Goal: Answer question/provide support: Share knowledge or assist other users

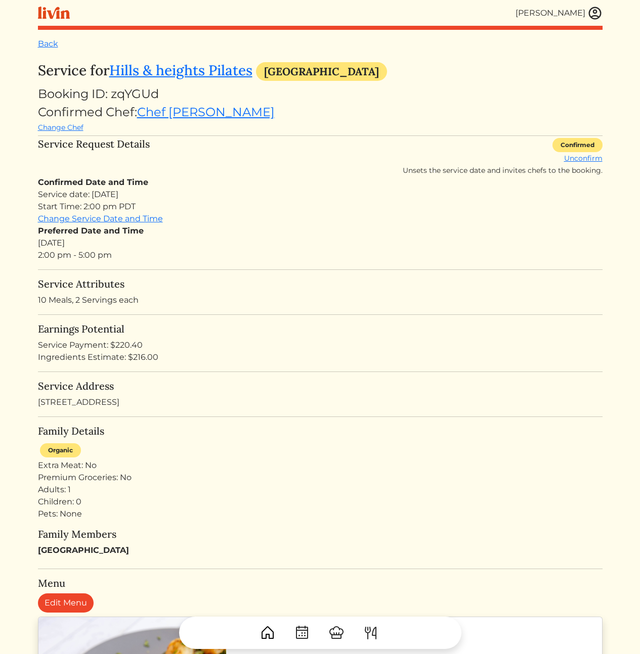
click at [219, 193] on div "Service date: [DATE] Start Time: 2:00 pm PDT" at bounding box center [320, 201] width 564 height 24
click at [299, 281] on h5 "Service Attributes" at bounding box center [320, 284] width 564 height 12
drag, startPoint x: 280, startPoint y: 241, endPoint x: 316, endPoint y: 415, distance: 177.5
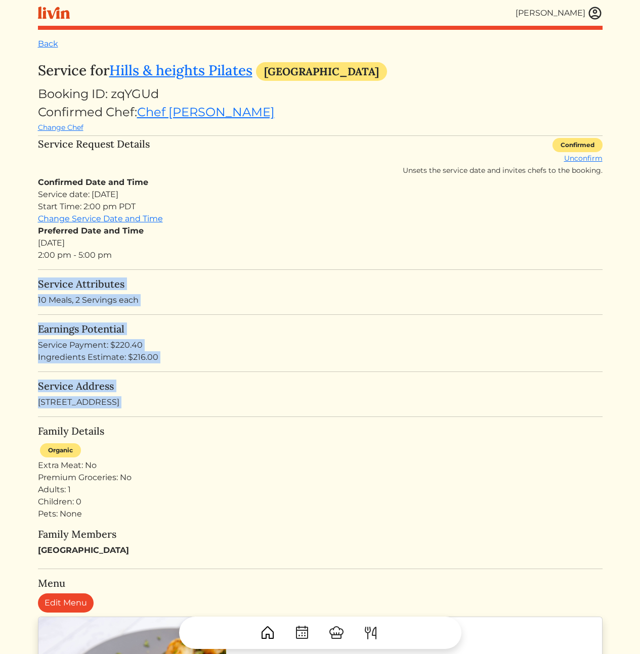
drag, startPoint x: 328, startPoint y: 314, endPoint x: 291, endPoint y: 249, distance: 74.3
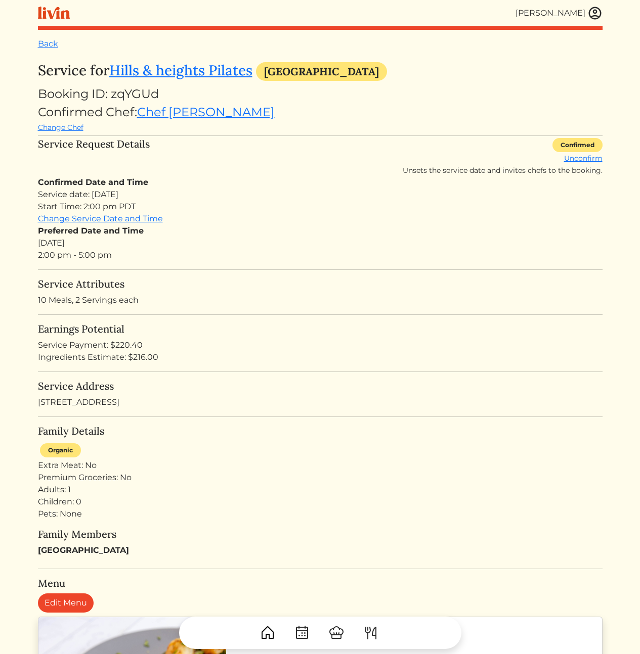
click at [291, 249] on div "Preferred Date and Time Thu, Sep 4, 2025 2:00 pm - 5:00 pm" at bounding box center [320, 243] width 564 height 36
click at [296, 221] on div "Confirmed Date and Time Service date: Thu, Sep 4, 2025 Start Time: 2:00 pm PDT …" at bounding box center [320, 219] width 564 height 85
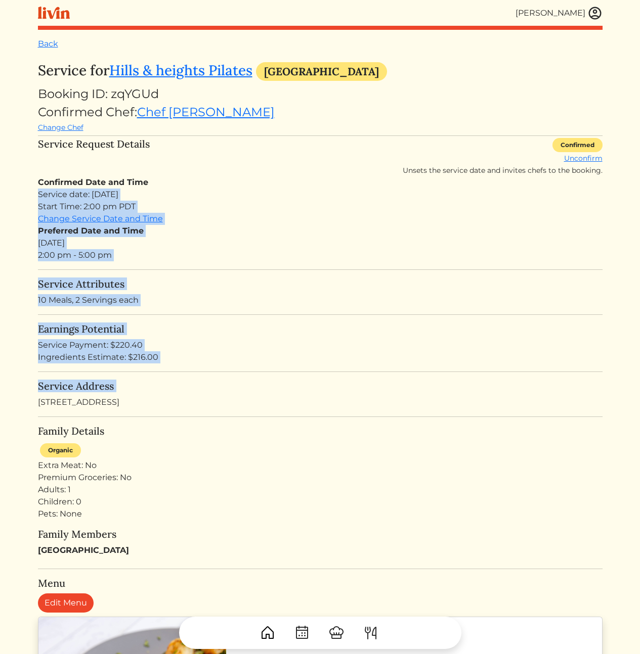
drag, startPoint x: 276, startPoint y: 184, endPoint x: 347, endPoint y: 399, distance: 226.6
drag, startPoint x: 401, startPoint y: 422, endPoint x: 238, endPoint y: 192, distance: 281.6
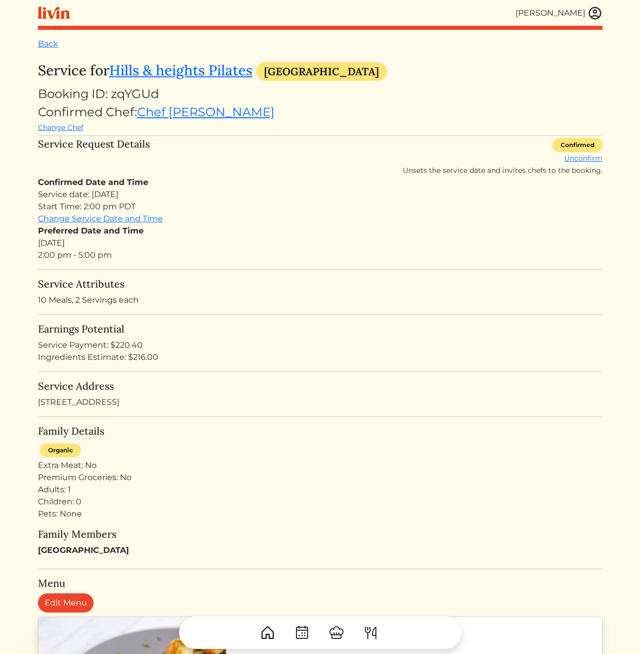
click at [225, 180] on div "Confirmed Date and Time Service date: Thu, Sep 4, 2025 Start Time: 2:00 pm PDT …" at bounding box center [320, 219] width 564 height 85
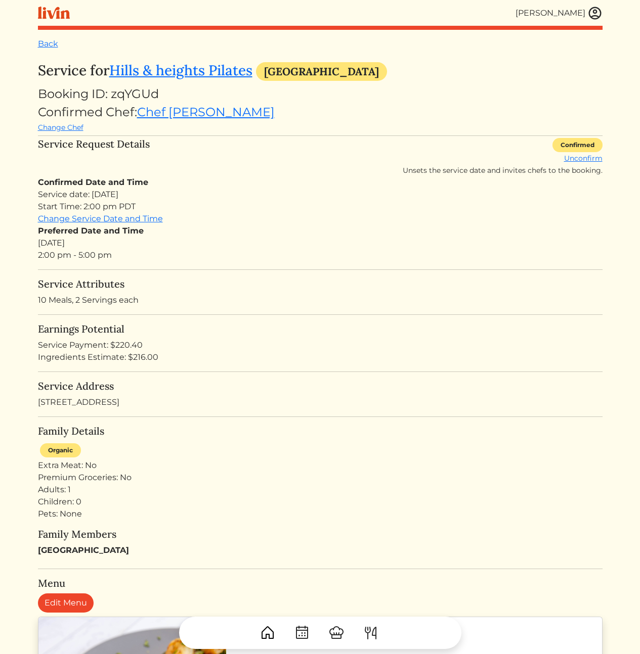
click at [359, 456] on div "Organic Extra Meat: No Premium Groceries: No Adults: 1 Children: 0 Pets: None" at bounding box center [320, 481] width 564 height 79
click at [67, 301] on p "10 Meals, 2 Servings each" at bounding box center [320, 300] width 564 height 12
click at [67, 300] on p "10 Meals, 2 Servings each" at bounding box center [320, 300] width 564 height 12
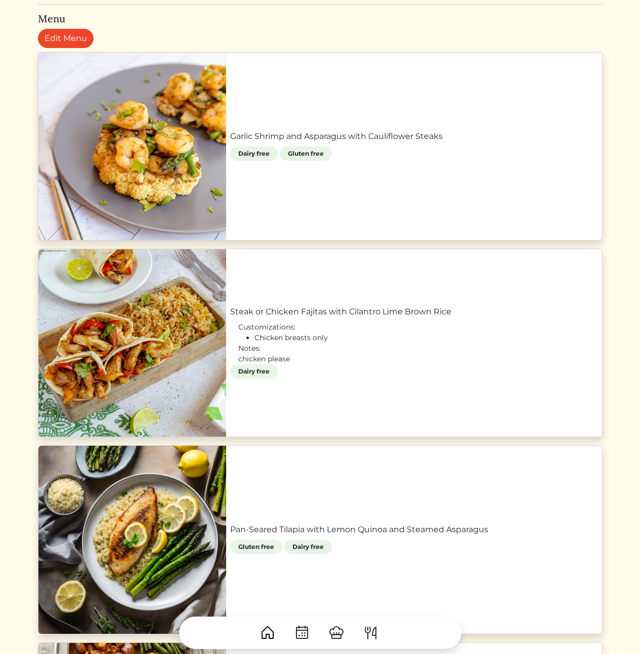
scroll to position [109, 0]
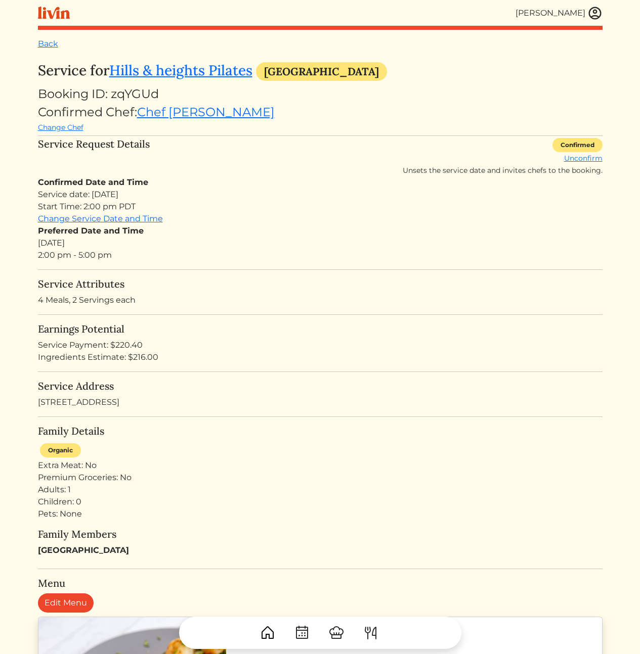
scroll to position [107, 0]
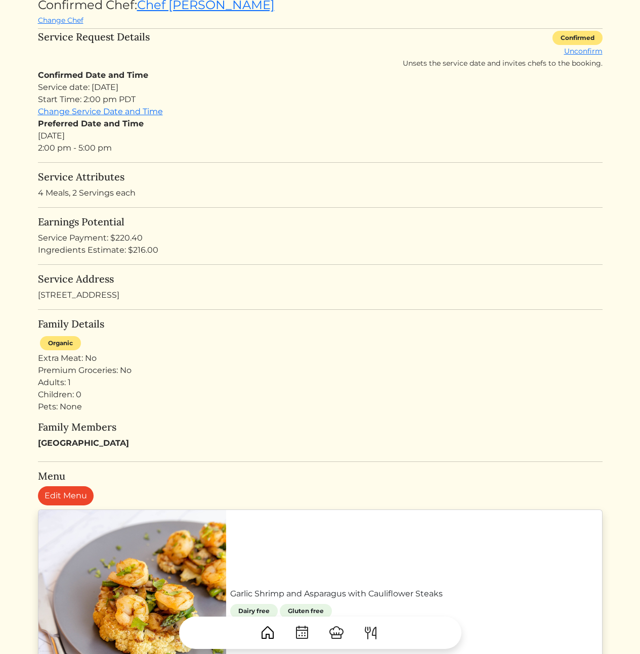
click at [278, 385] on div "Adults: 1 Children: 0 Pets: None" at bounding box center [320, 395] width 564 height 36
click at [285, 381] on div "Adults: 1 Children: 0 Pets: None" at bounding box center [320, 395] width 564 height 36
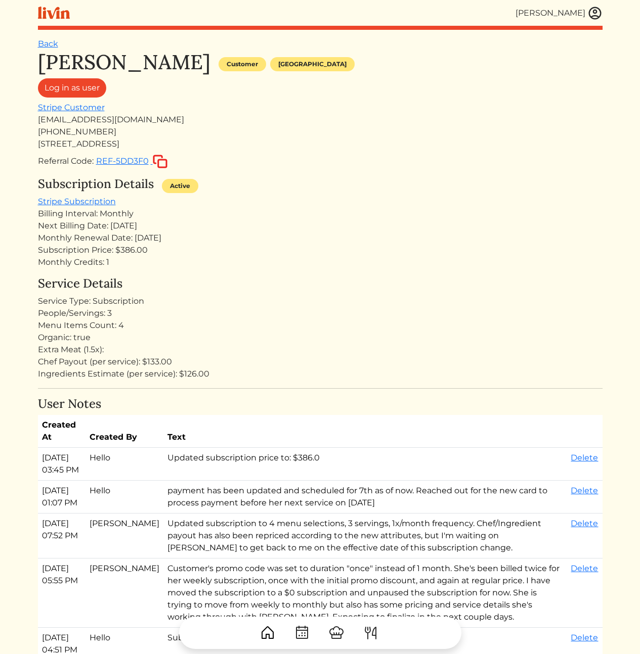
click at [99, 121] on div "kamealeterry@gmail.com" at bounding box center [320, 120] width 564 height 12
copy div "kamealeterry@gmail.com"
click at [297, 288] on h4 "Service Details" at bounding box center [320, 284] width 564 height 15
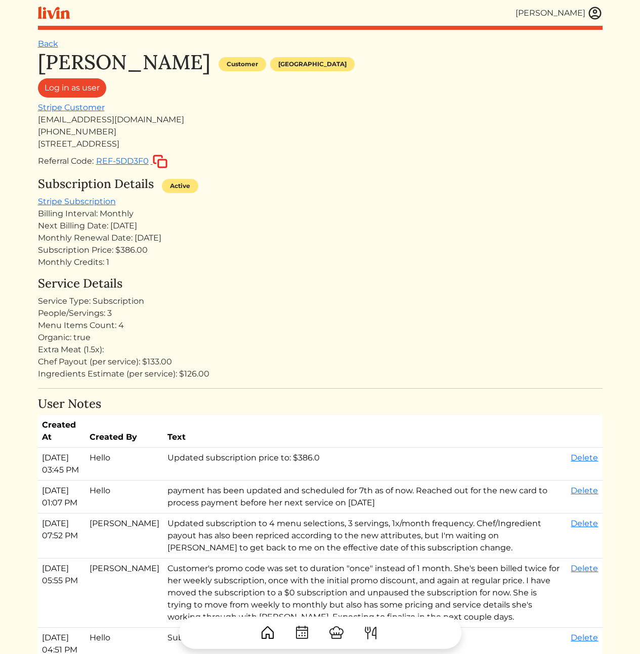
click at [298, 197] on div "Subscription Details Active Stripe Subscription Billing Interval: Monthly Next …" at bounding box center [320, 223] width 564 height 92
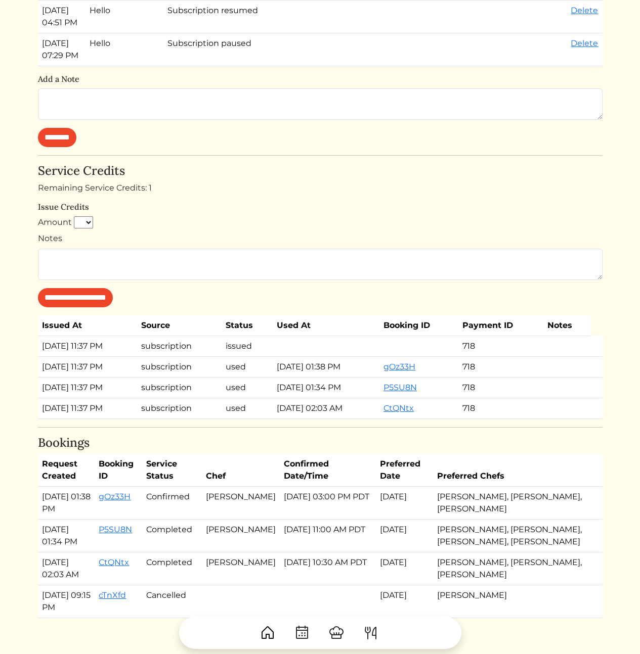
scroll to position [744, 0]
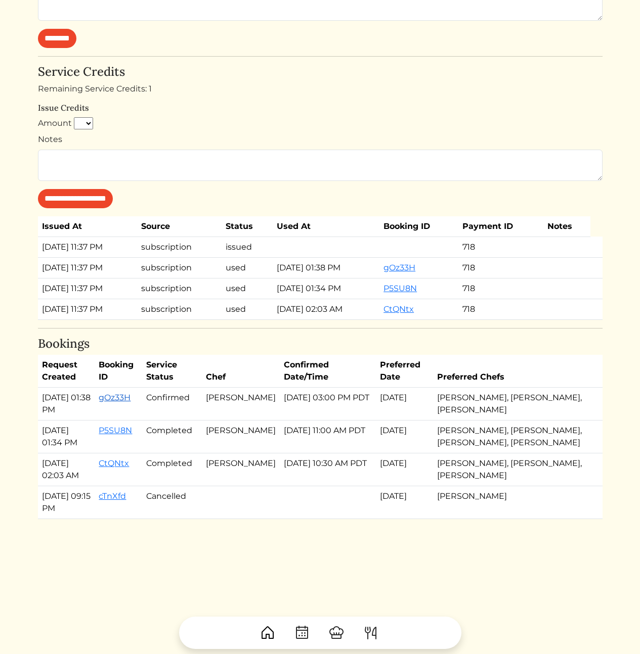
click at [127, 403] on link "gOz33H" at bounding box center [115, 398] width 32 height 10
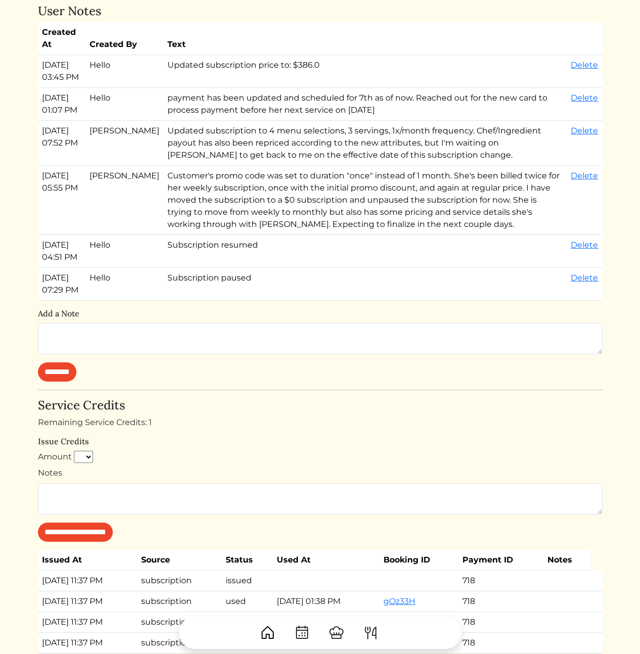
scroll to position [38, 0]
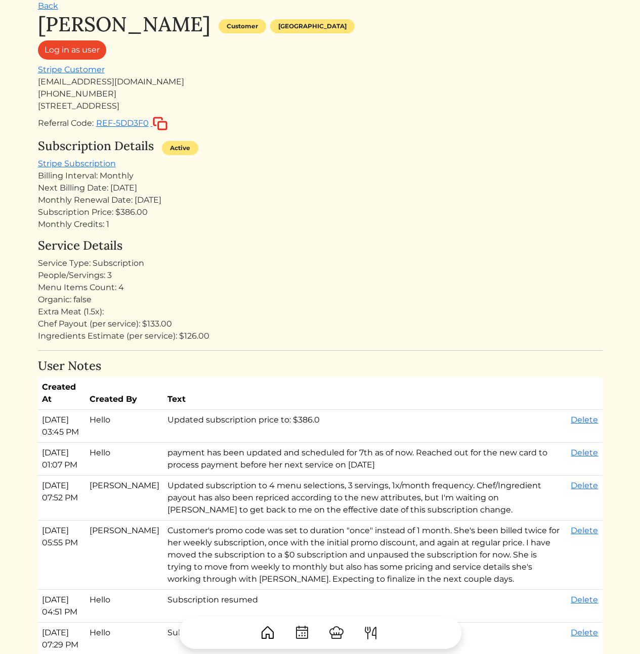
click at [351, 250] on h4 "Service Details" at bounding box center [320, 246] width 564 height 15
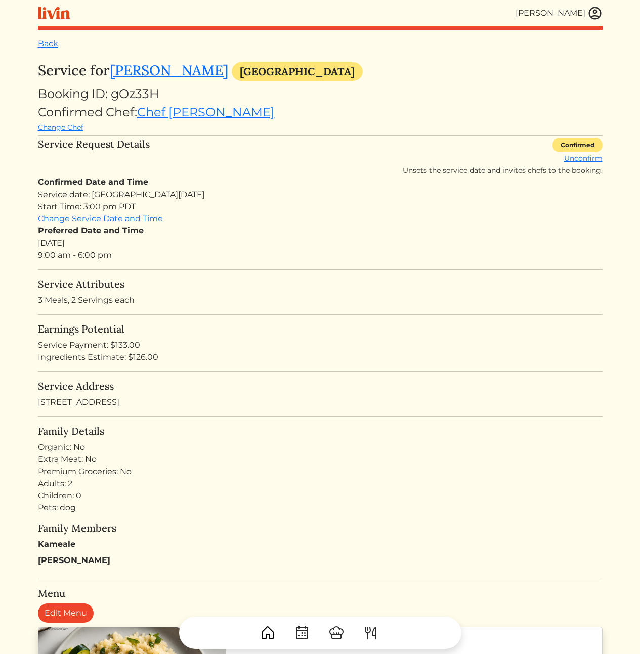
drag, startPoint x: 224, startPoint y: 364, endPoint x: 32, endPoint y: 343, distance: 192.8
drag, startPoint x: 37, startPoint y: 344, endPoint x: 31, endPoint y: 344, distance: 5.6
drag, startPoint x: 19, startPoint y: 343, endPoint x: 205, endPoint y: 366, distance: 187.5
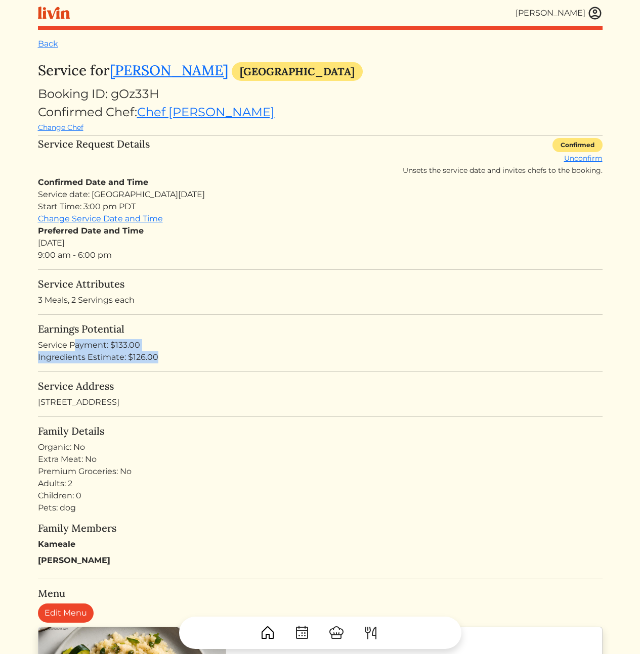
click at [205, 366] on html "Calvin Wang Calvin Wang Log out Dashboard Services Upcoming Completed Requested…" at bounding box center [320, 327] width 640 height 654
drag, startPoint x: 107, startPoint y: 359, endPoint x: 34, endPoint y: 349, distance: 73.0
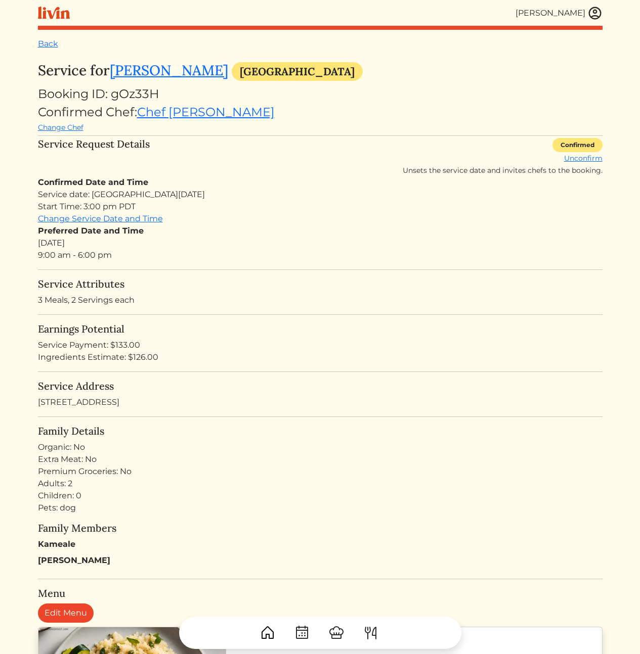
drag, startPoint x: 34, startPoint y: 339, endPoint x: 191, endPoint y: 357, distance: 157.8
click at [191, 357] on div "Ingredients Estimate: $126.00" at bounding box center [320, 357] width 564 height 12
drag, startPoint x: 119, startPoint y: 360, endPoint x: 24, endPoint y: 344, distance: 96.9
click at [23, 344] on html "Calvin Wang Calvin Wang Log out Dashboard Services Upcoming Completed Requested…" at bounding box center [320, 327] width 640 height 654
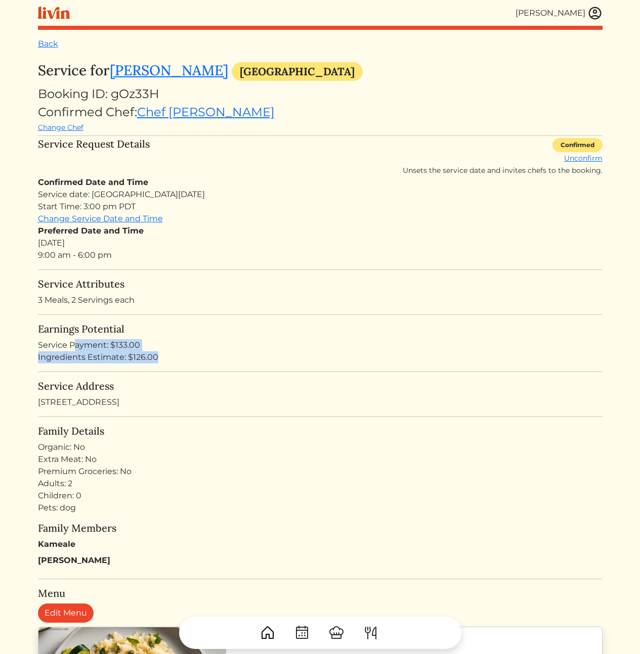
click at [30, 343] on html "Calvin Wang Calvin Wang Log out Dashboard Services Upcoming Completed Requested…" at bounding box center [320, 327] width 640 height 654
drag, startPoint x: 43, startPoint y: 344, endPoint x: 197, endPoint y: 352, distance: 153.9
click at [197, 352] on html "Calvin Wang Calvin Wang Log out Dashboard Services Upcoming Completed Requested…" at bounding box center [320, 327] width 640 height 654
click at [194, 363] on div "Ingredients Estimate: $126.00" at bounding box center [320, 357] width 564 height 12
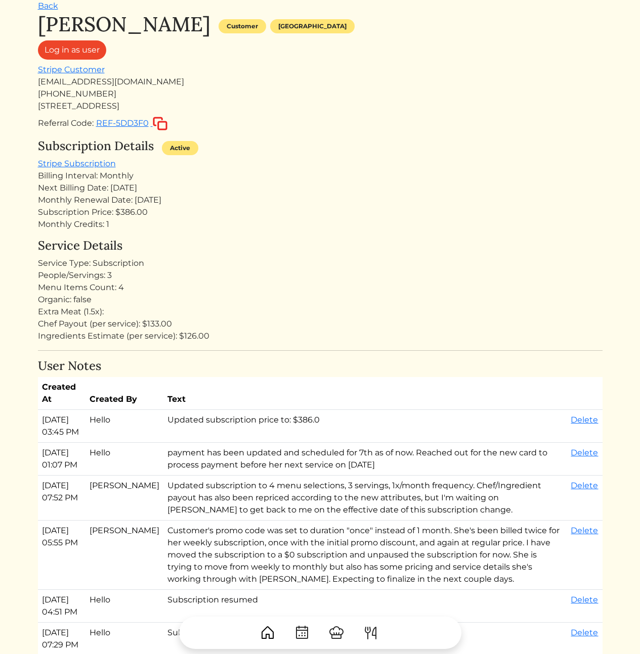
scroll to position [512, 0]
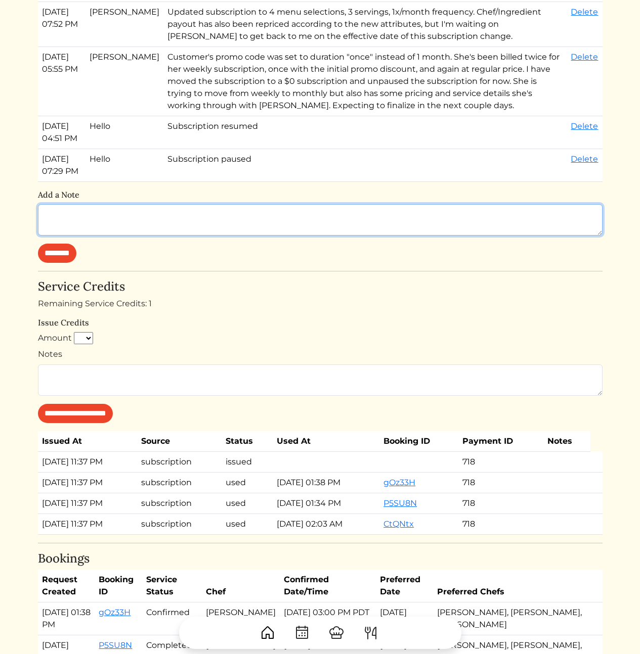
click at [148, 236] on textarea at bounding box center [320, 219] width 564 height 31
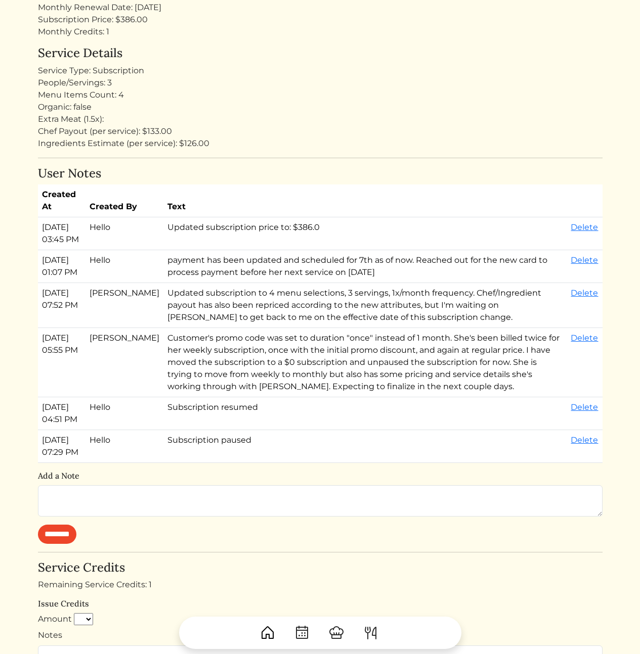
click at [342, 328] on td "Updated subscription to 4 menu selections, 3 servings, 1x/month frequency. Chef…" at bounding box center [365, 305] width 404 height 45
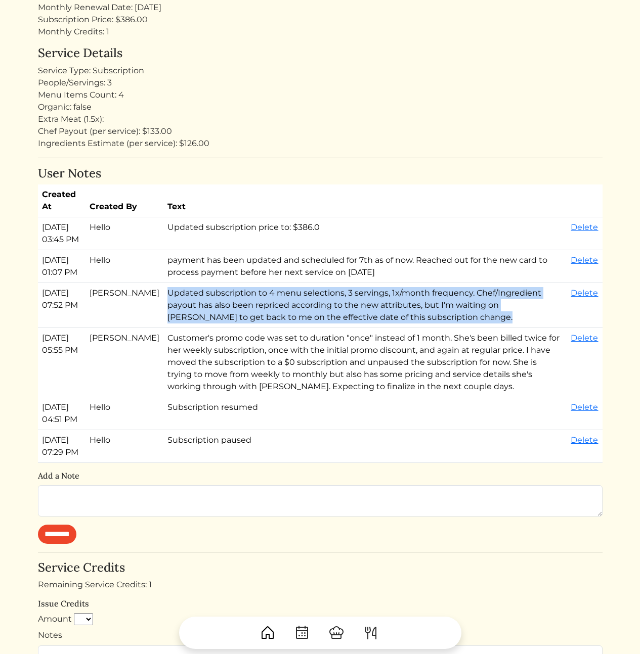
click at [342, 328] on td "Updated subscription to 4 menu selections, 3 servings, 1x/month frequency. Chef…" at bounding box center [365, 305] width 404 height 45
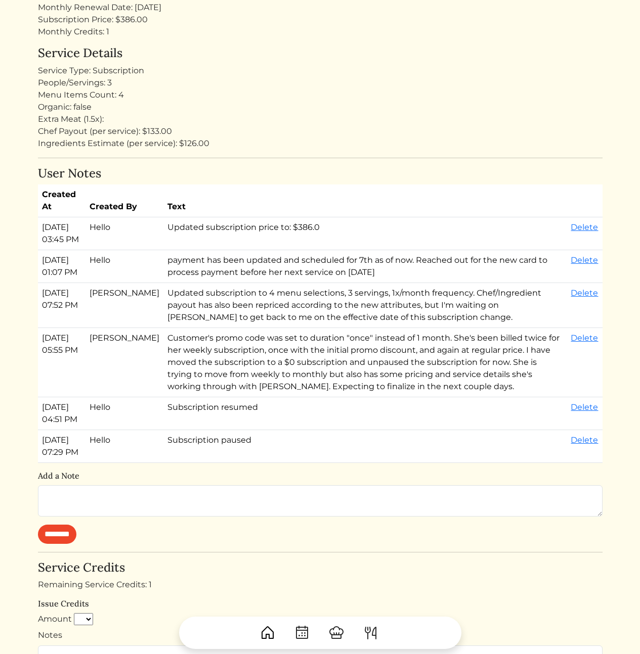
click at [331, 280] on td "payment has been updated and scheduled for 7th as of now. Reached out for the n…" at bounding box center [365, 266] width 404 height 33
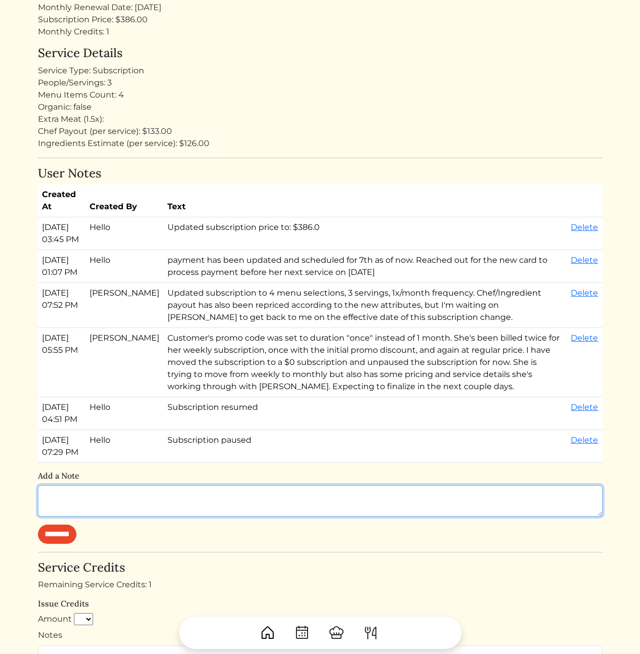
click at [220, 517] on textarea at bounding box center [320, 501] width 564 height 31
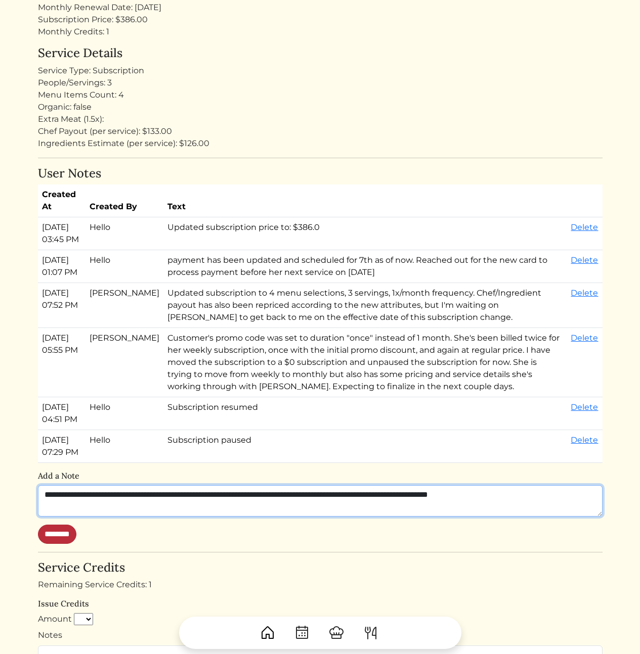
type textarea "**********"
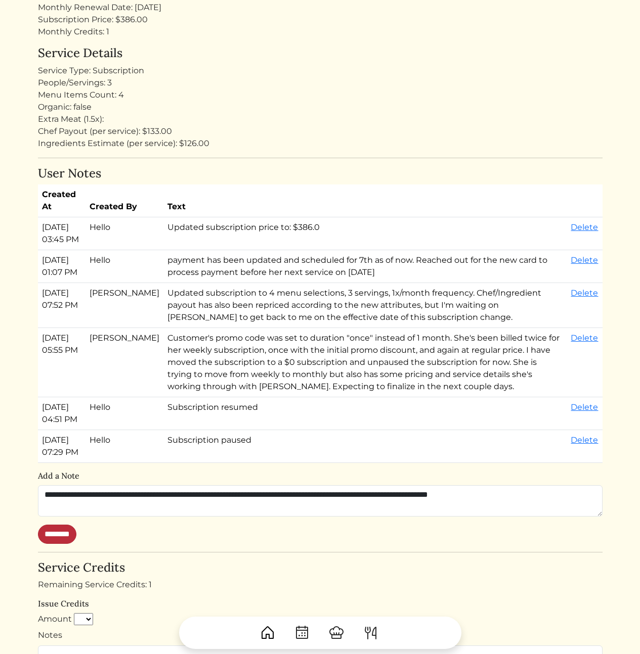
click at [73, 544] on input "********" at bounding box center [57, 534] width 38 height 19
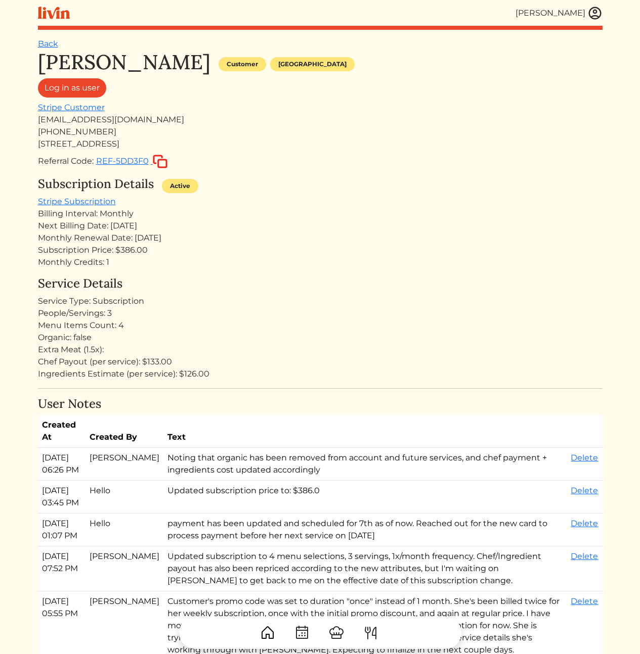
scroll to position [104, 0]
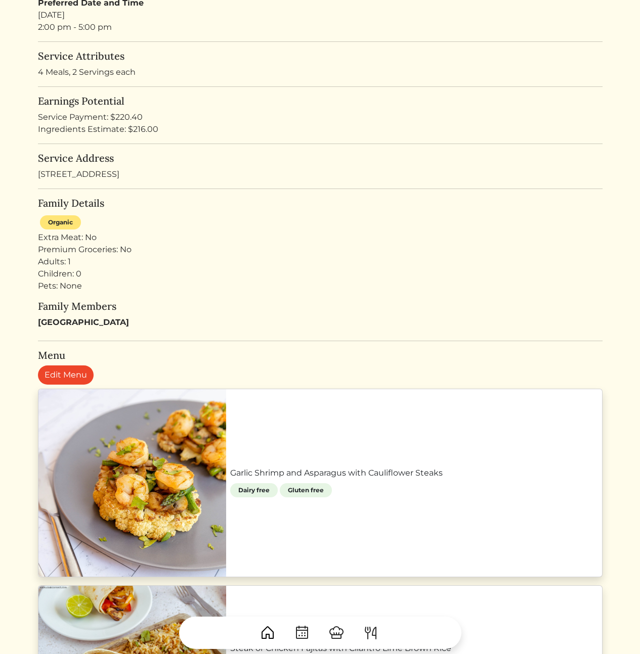
scroll to position [188, 0]
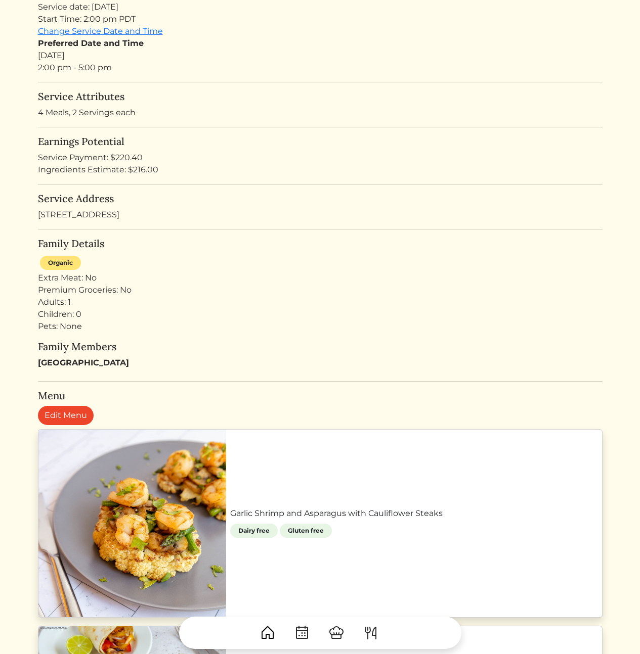
drag, startPoint x: 231, startPoint y: 152, endPoint x: 243, endPoint y: 307, distance: 155.7
click at [236, 276] on turbo-frame "Service for Hills & heights Pilates Los Angeles Booking ID: zqYGUd Confirmed Ch…" at bounding box center [320, 618] width 564 height 1487
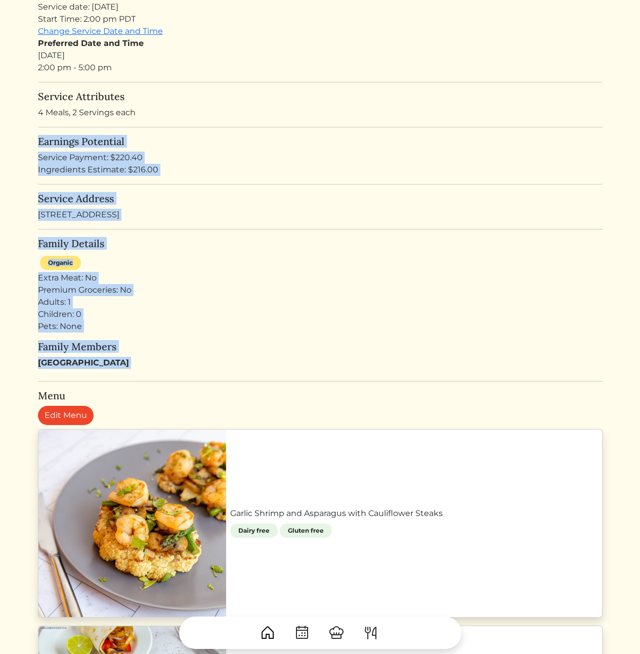
drag, startPoint x: 336, startPoint y: 367, endPoint x: 222, endPoint y: 116, distance: 276.1
click at [223, 118] on turbo-frame "Service for Hills & heights Pilates Los Angeles Booking ID: zqYGUd Confirmed Ch…" at bounding box center [320, 618] width 564 height 1487
click at [222, 116] on p "4 Meals, 2 Servings each" at bounding box center [320, 113] width 564 height 12
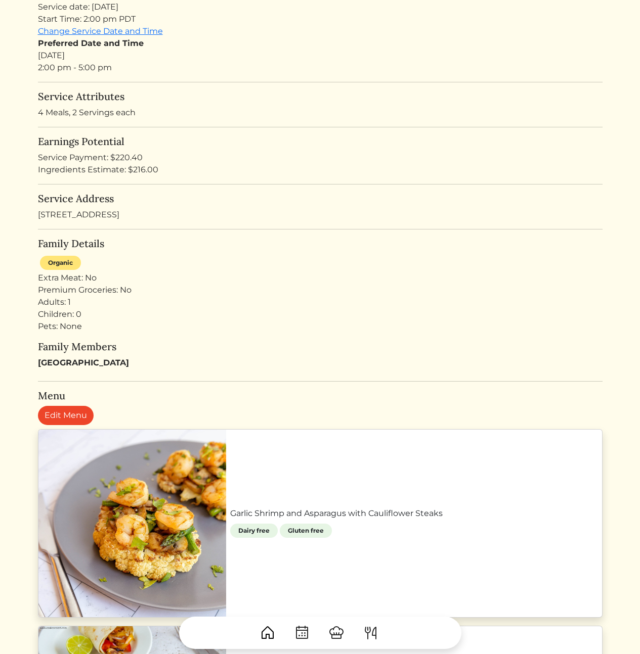
scroll to position [0, 0]
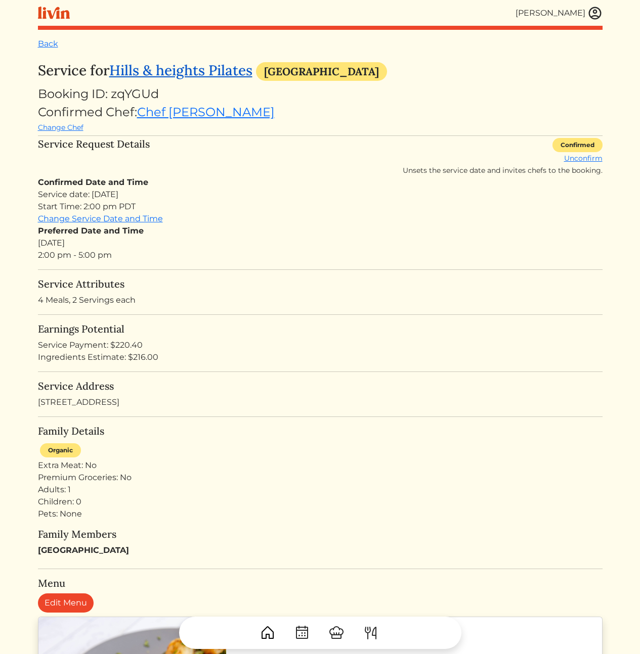
click at [172, 74] on link "Hills & heights Pilates" at bounding box center [180, 70] width 143 height 18
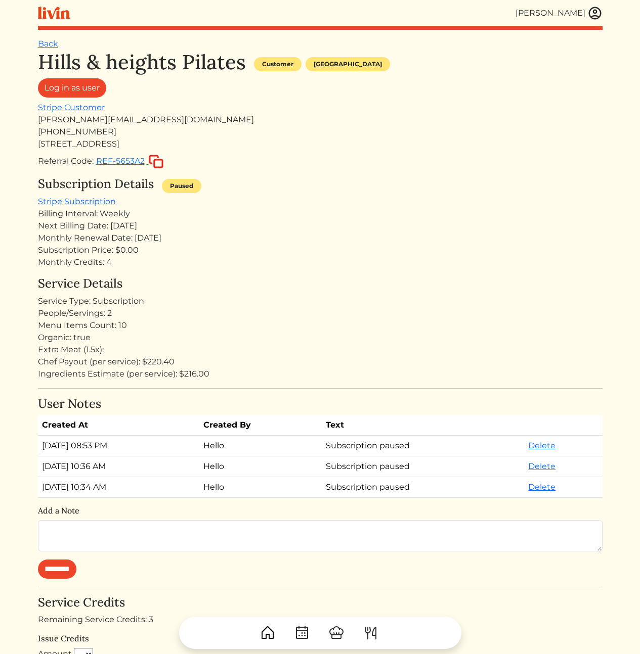
click at [105, 117] on div "[PERSON_NAME][EMAIL_ADDRESS][DOMAIN_NAME]" at bounding box center [320, 120] width 564 height 12
click at [149, 118] on div "[PERSON_NAME][EMAIL_ADDRESS][DOMAIN_NAME]" at bounding box center [320, 120] width 564 height 12
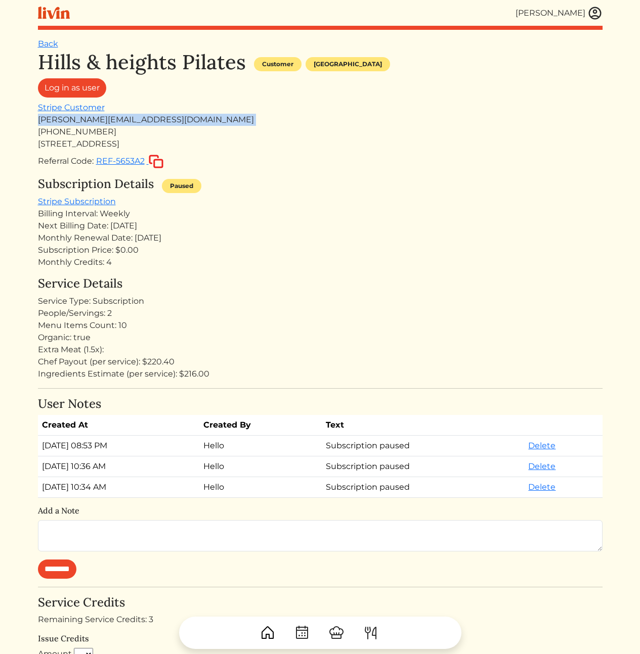
copy div "[PERSON_NAME][EMAIL_ADDRESS][DOMAIN_NAME]"
click at [272, 301] on div "Service Type: Subscription" at bounding box center [320, 301] width 564 height 12
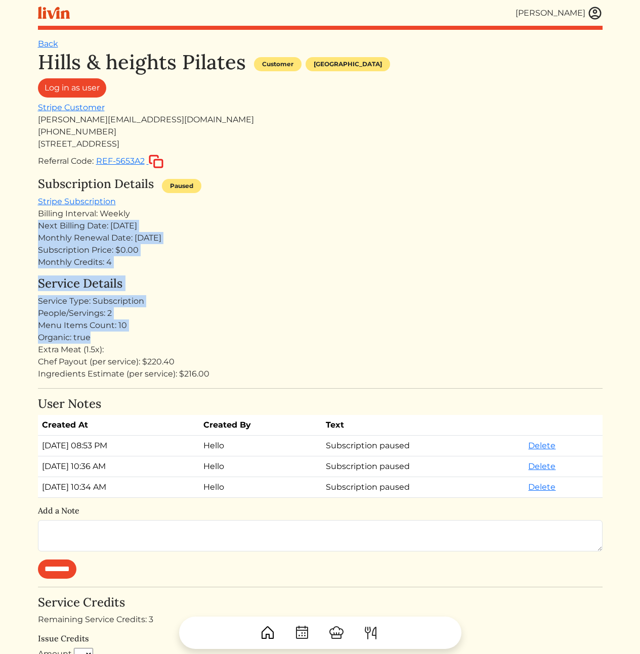
drag, startPoint x: 373, startPoint y: 320, endPoint x: 379, endPoint y: 348, distance: 29.0
click at [379, 343] on div "Hills & heights Pilates Customer Los angeles Log in as user Stripe Customer bra…" at bounding box center [320, 488] width 564 height 877
drag, startPoint x: 392, startPoint y: 376, endPoint x: 305, endPoint y: 212, distance: 185.5
click at [301, 215] on div "Hills & heights Pilates Customer Los angeles Log in as user Stripe Customer bra…" at bounding box center [320, 488] width 564 height 877
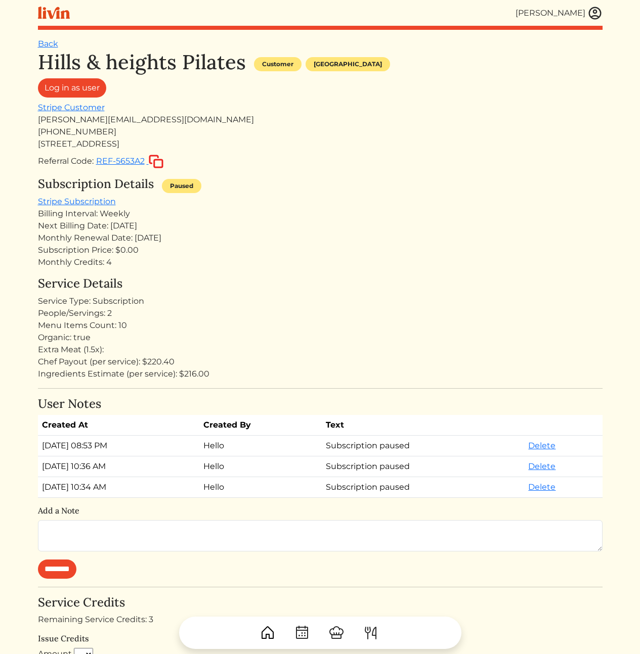
click at [305, 212] on div "Billing Interval: Weekly" at bounding box center [320, 214] width 564 height 12
drag, startPoint x: 302, startPoint y: 232, endPoint x: 367, endPoint y: 383, distance: 164.7
click at [361, 370] on div "Hills & heights Pilates Customer Los angeles Log in as user Stripe Customer bra…" at bounding box center [320, 488] width 564 height 877
click at [335, 332] on div "Organic: true" at bounding box center [320, 338] width 564 height 12
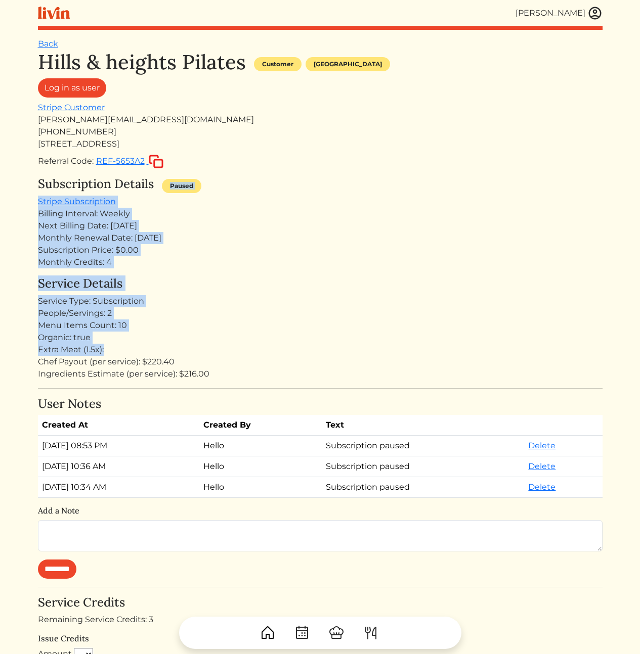
drag, startPoint x: 372, startPoint y: 349, endPoint x: 272, endPoint y: 170, distance: 204.7
click at [272, 170] on div "Hills & heights Pilates Customer Los angeles Log in as user Stripe Customer bra…" at bounding box center [320, 488] width 564 height 877
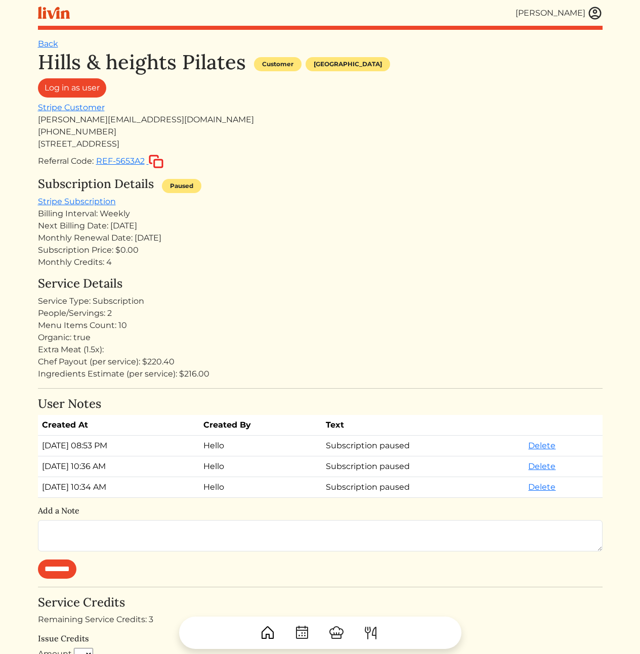
click at [346, 200] on div "Subscription Details Paused Stripe Subscription Billing Interval: Weekly Next B…" at bounding box center [320, 223] width 564 height 92
click at [338, 315] on div "People/Servings: 2" at bounding box center [320, 313] width 564 height 12
drag, startPoint x: 227, startPoint y: 383, endPoint x: 231, endPoint y: 343, distance: 40.1
click at [230, 345] on div "Hills & heights Pilates Customer [GEOGRAPHIC_DATA] Log in as user Stripe Custom…" at bounding box center [320, 488] width 564 height 877
click at [231, 343] on div "Organic: true" at bounding box center [320, 338] width 564 height 12
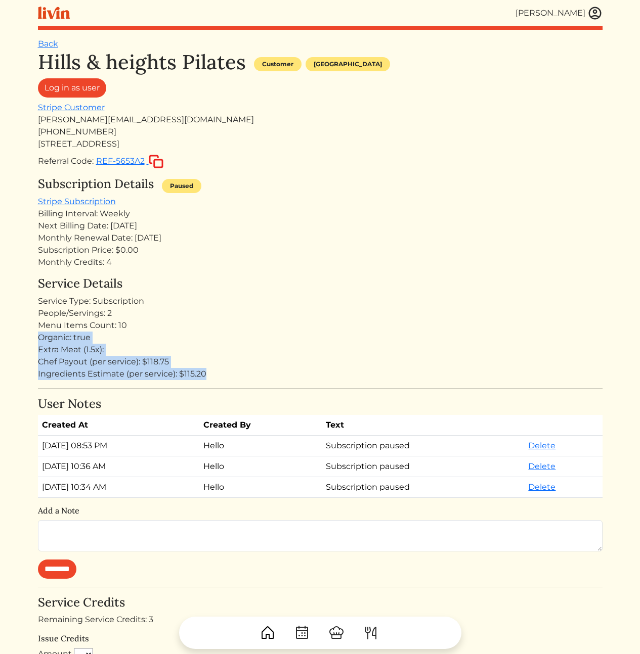
drag, startPoint x: 198, startPoint y: 321, endPoint x: 226, endPoint y: 376, distance: 61.5
click at [226, 376] on div "Service Details Service Type: Subscription People/Servings: 2 Menu Items Count:…" at bounding box center [320, 329] width 564 height 104
click at [230, 380] on div "Hills & heights Pilates Customer [GEOGRAPHIC_DATA] Log in as user Stripe Custom…" at bounding box center [320, 488] width 564 height 877
drag, startPoint x: 253, startPoint y: 381, endPoint x: 225, endPoint y: 321, distance: 66.3
click at [225, 321] on div "Hills & heights Pilates Customer [GEOGRAPHIC_DATA] Log in as user Stripe Custom…" at bounding box center [320, 488] width 564 height 877
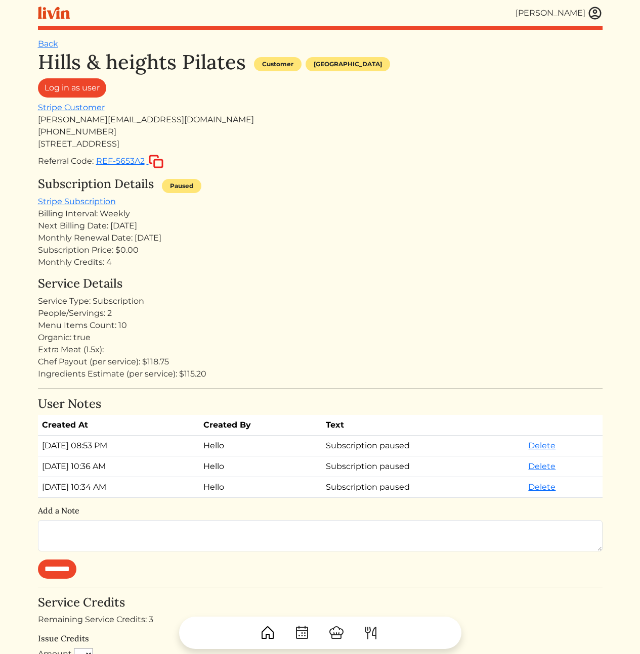
click at [225, 317] on div "People/Servings: 2" at bounding box center [320, 313] width 564 height 12
drag, startPoint x: 166, startPoint y: 363, endPoint x: 294, endPoint y: 390, distance: 130.9
click at [293, 389] on div "Hills & heights Pilates Customer [GEOGRAPHIC_DATA] Log in as user Stripe Custom…" at bounding box center [320, 488] width 564 height 877
click at [294, 390] on div "Hills & heights Pilates Customer [GEOGRAPHIC_DATA] Log in as user Stripe Custom…" at bounding box center [320, 488] width 564 height 877
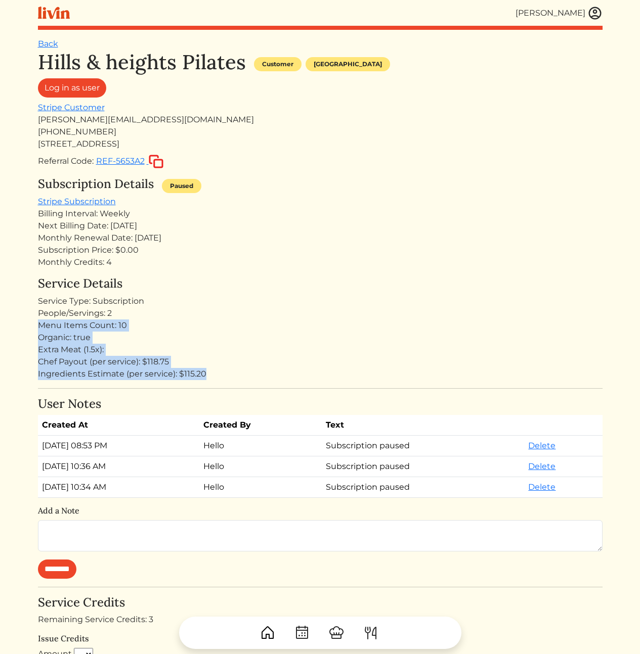
drag, startPoint x: 298, startPoint y: 388, endPoint x: 269, endPoint y: 315, distance: 79.0
click at [269, 318] on div "Hills & heights Pilates Customer Los angeles Log in as user Stripe Customer bra…" at bounding box center [320, 488] width 564 height 877
click at [269, 315] on div "People/Servings: 2" at bounding box center [320, 313] width 564 height 12
drag, startPoint x: 249, startPoint y: 326, endPoint x: 274, endPoint y: 397, distance: 75.2
click at [275, 399] on div "Hills & heights Pilates Customer Los angeles Log in as user Stripe Customer bra…" at bounding box center [320, 488] width 564 height 877
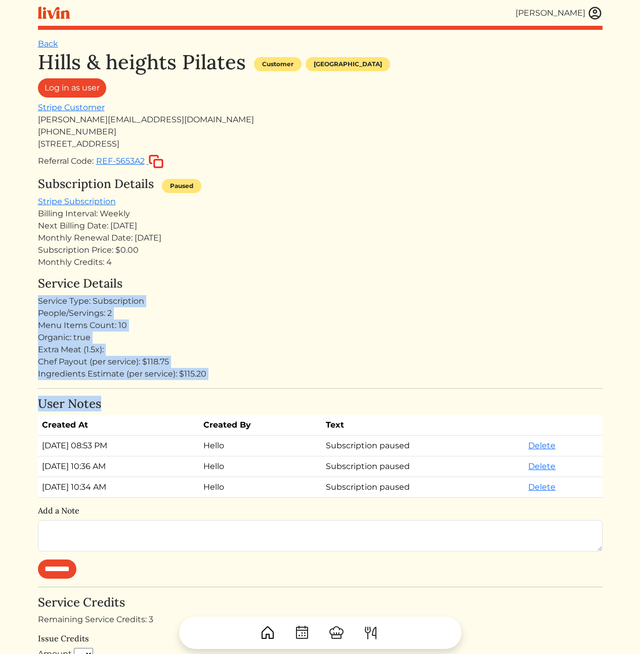
click at [271, 384] on div "Hills & heights Pilates Customer Los angeles Log in as user Stripe Customer bra…" at bounding box center [320, 488] width 564 height 877
drag, startPoint x: 226, startPoint y: 306, endPoint x: 224, endPoint y: 299, distance: 8.0
click at [224, 299] on div "Hills & heights Pilates Customer Los angeles Log in as user Stripe Customer bra…" at bounding box center [320, 488] width 564 height 877
click at [224, 299] on div "Service Type: Subscription" at bounding box center [320, 301] width 564 height 12
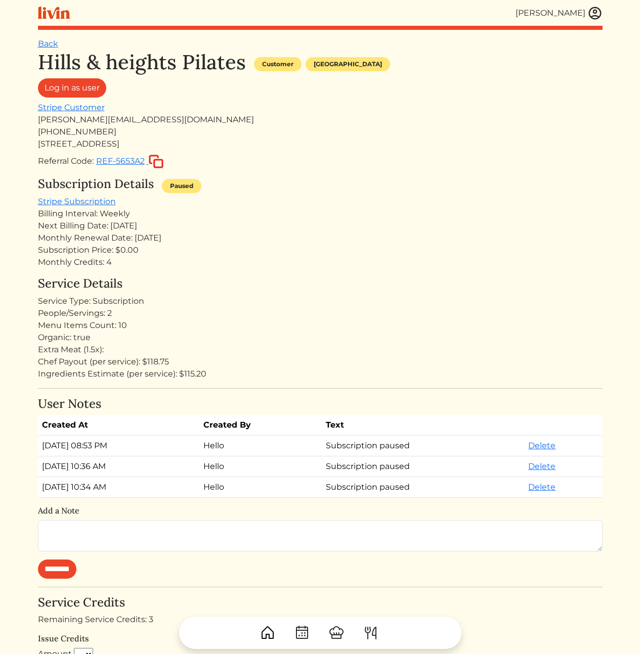
drag, startPoint x: 104, startPoint y: 350, endPoint x: 136, endPoint y: 368, distance: 36.4
click at [105, 350] on div "Extra Meat (1.5x):" at bounding box center [320, 350] width 564 height 12
drag, startPoint x: 166, startPoint y: 360, endPoint x: 236, endPoint y: 368, distance: 70.8
click at [236, 368] on div "Service Details Service Type: Subscription People/Servings: 2 Menu Items Count:…" at bounding box center [320, 329] width 564 height 104
click at [236, 368] on div "Ingredients Estimate (per service): $115.20" at bounding box center [320, 374] width 564 height 12
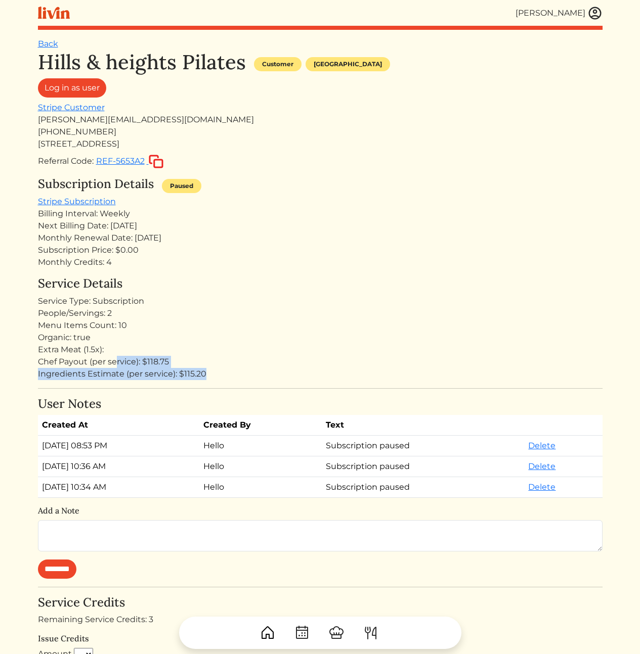
drag, startPoint x: 251, startPoint y: 380, endPoint x: 214, endPoint y: 348, distance: 49.5
click at [214, 348] on div "Hills & heights Pilates Customer Los angeles Log in as user Stripe Customer bra…" at bounding box center [320, 488] width 564 height 877
click at [214, 348] on div "Extra Meat (1.5x):" at bounding box center [320, 350] width 564 height 12
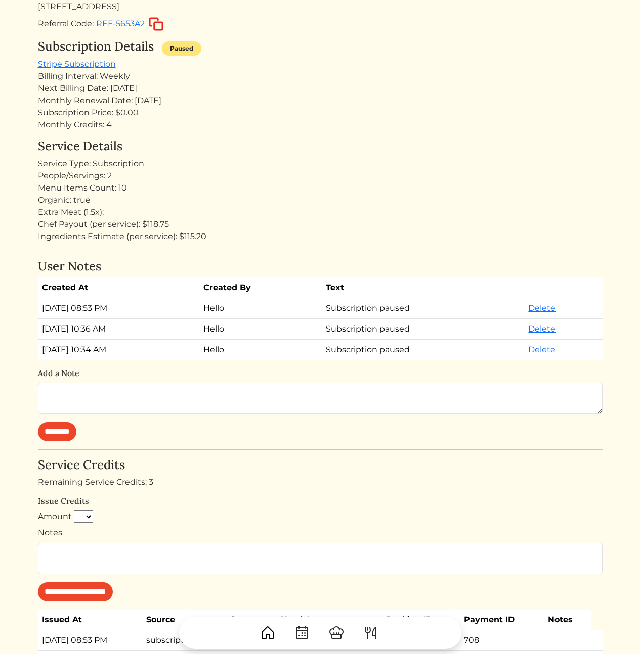
scroll to position [424, 0]
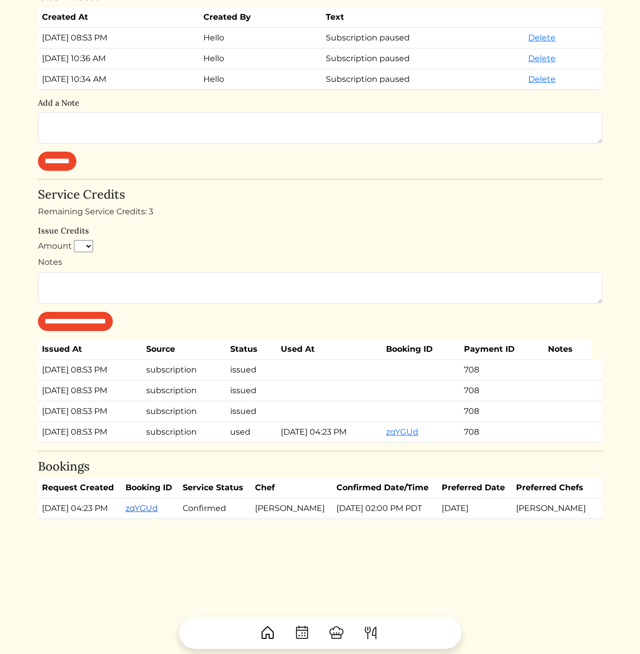
click at [158, 506] on link "zqYGUd" at bounding box center [141, 509] width 32 height 10
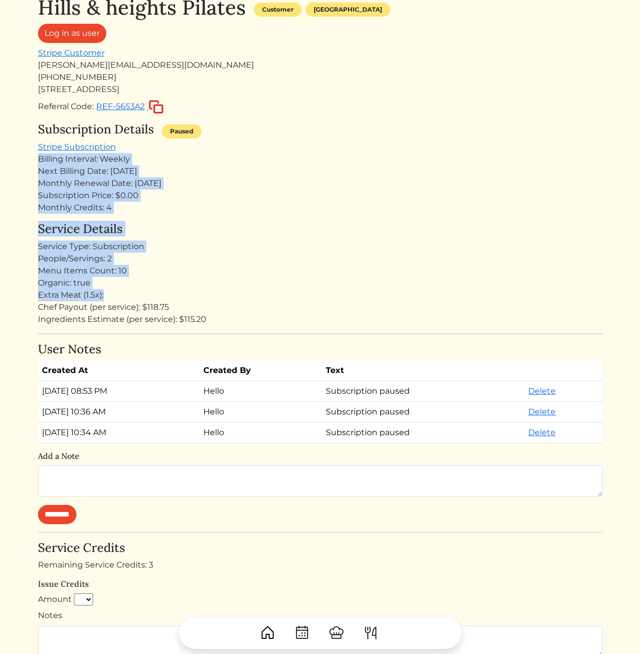
drag, startPoint x: 300, startPoint y: 217, endPoint x: 330, endPoint y: 301, distance: 88.6
click at [328, 297] on div "Hills & heights Pilates Customer Los angeles Log in as user Stripe Customer bra…" at bounding box center [320, 433] width 564 height 877
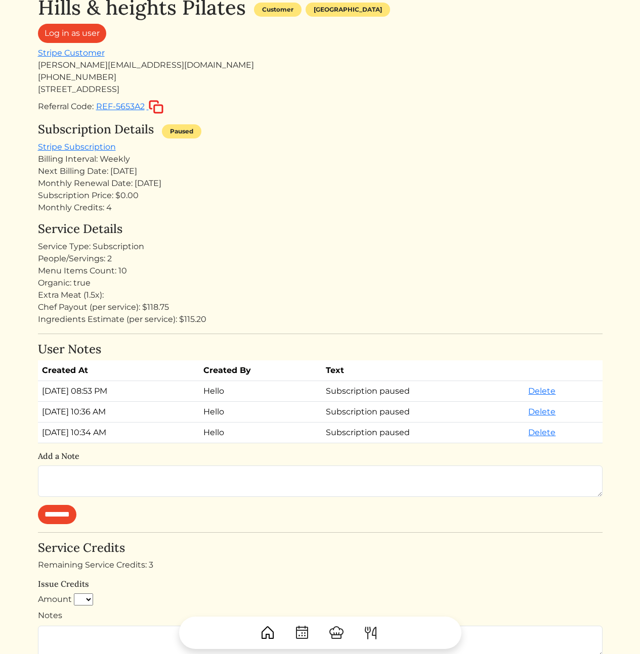
click at [332, 306] on div "Chef Payout (per service): $118.75" at bounding box center [320, 307] width 564 height 12
drag, startPoint x: 297, startPoint y: 159, endPoint x: 298, endPoint y: 152, distance: 7.2
click at [298, 153] on div "Hills & heights Pilates Customer Los angeles Log in as user Stripe Customer bra…" at bounding box center [320, 433] width 564 height 877
click at [298, 152] on div "Subscription Details Paused Stripe Subscription Billing Interval: Weekly Next B…" at bounding box center [320, 168] width 564 height 92
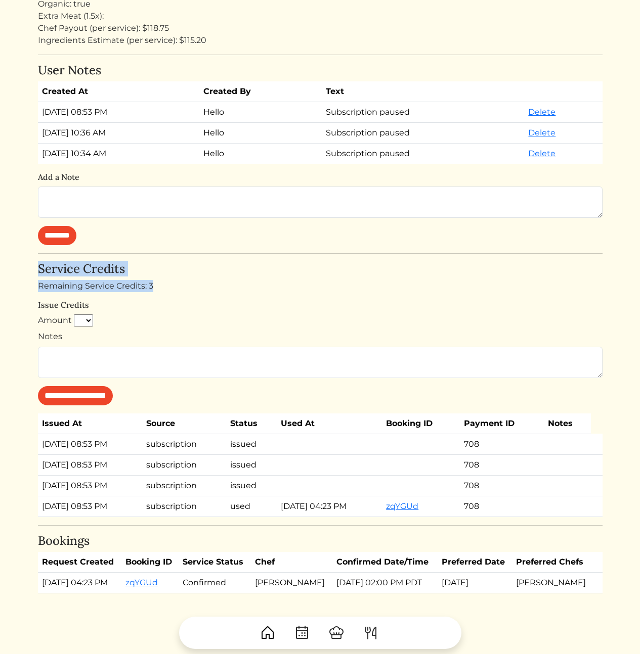
drag, startPoint x: 313, startPoint y: 290, endPoint x: 293, endPoint y: 246, distance: 48.4
click at [293, 246] on div "Hills & heights Pilates Customer Los angeles Log in as user Stripe Customer bra…" at bounding box center [320, 154] width 564 height 877
drag, startPoint x: 293, startPoint y: 246, endPoint x: 266, endPoint y: 237, distance: 28.1
click at [287, 245] on div "Hills & heights Pilates Customer Los angeles Log in as user Stripe Customer bra…" at bounding box center [320, 154] width 564 height 877
drag, startPoint x: 263, startPoint y: 237, endPoint x: 292, endPoint y: 316, distance: 84.2
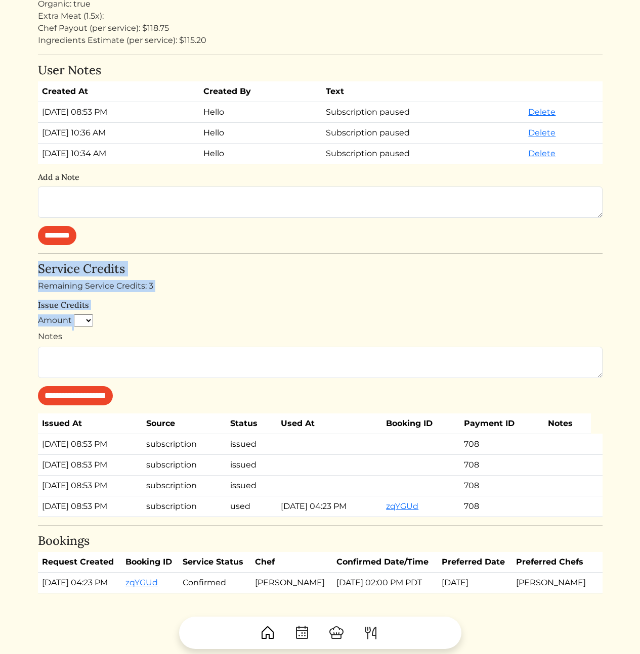
click at [289, 315] on div "Hills & heights Pilates Customer Los angeles Log in as user Stripe Customer bra…" at bounding box center [320, 154] width 564 height 877
click at [292, 316] on div "Amount * * * * * * * * * **" at bounding box center [320, 323] width 564 height 16
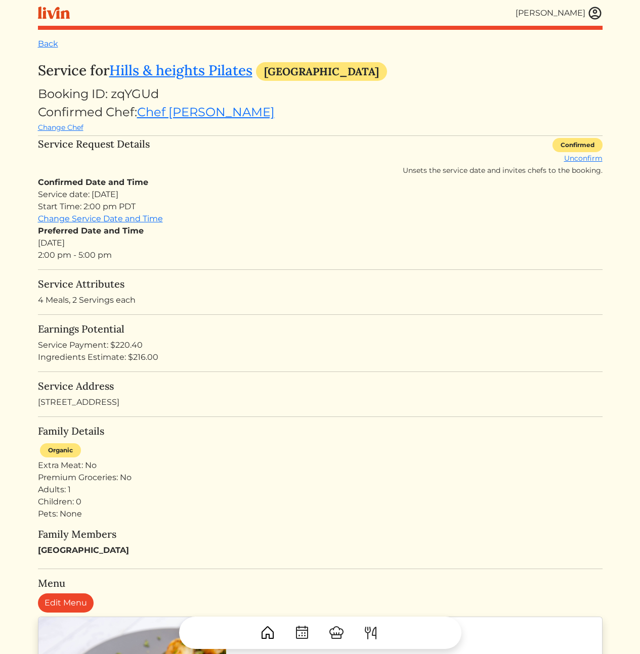
drag, startPoint x: 301, startPoint y: 307, endPoint x: 314, endPoint y: 380, distance: 73.9
click at [312, 387] on h5 "Service Address" at bounding box center [320, 386] width 564 height 12
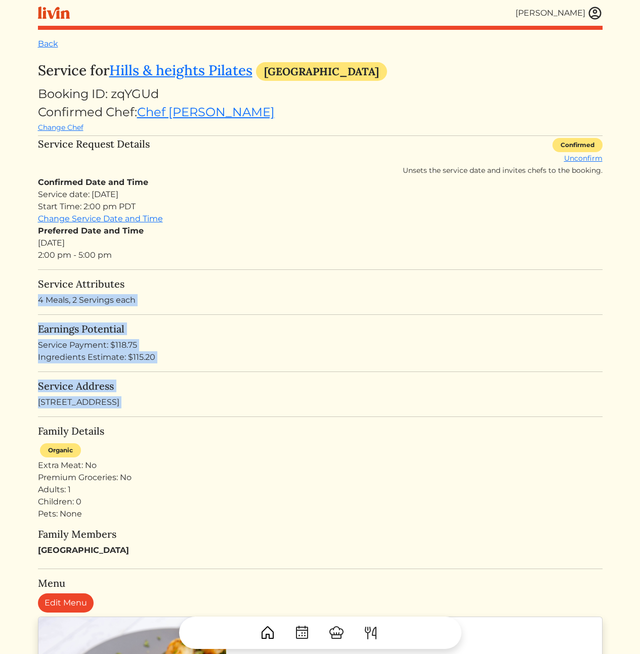
drag, startPoint x: 335, startPoint y: 422, endPoint x: 289, endPoint y: 259, distance: 169.9
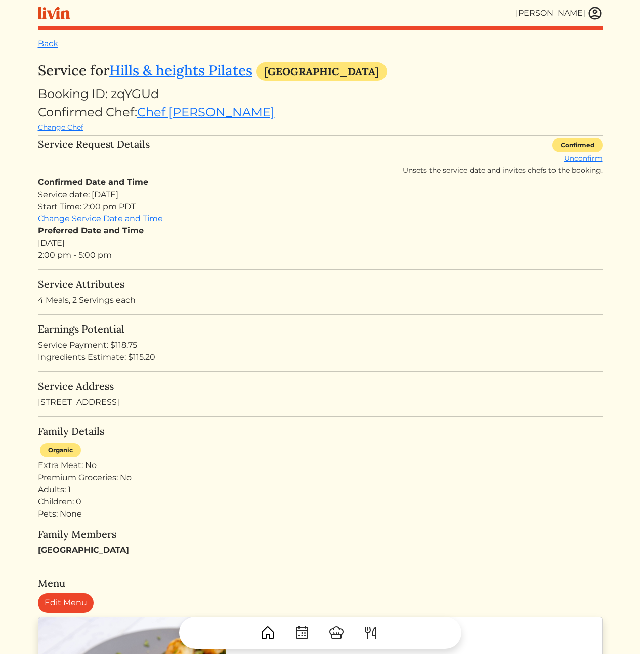
click at [284, 249] on div "Preferred Date and Time Thu, Sep 4, 2025 2:00 pm - 5:00 pm" at bounding box center [320, 243] width 564 height 36
click at [334, 295] on div "Service Attributes 4 Meals, 2 Servings each" at bounding box center [320, 292] width 564 height 28
click at [353, 514] on div "Adults: 1 Children: 0 Pets: None" at bounding box center [320, 502] width 564 height 36
drag, startPoint x: 363, startPoint y: 304, endPoint x: 356, endPoint y: 282, distance: 23.4
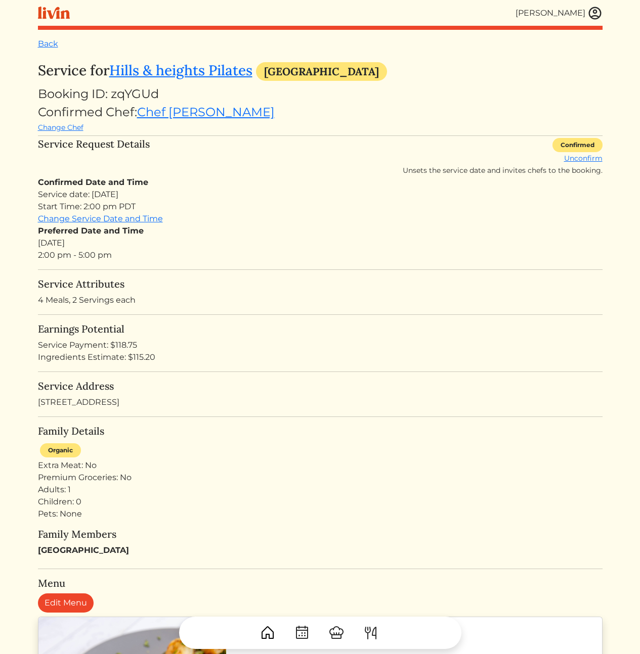
click at [357, 283] on h5 "Service Attributes" at bounding box center [320, 284] width 564 height 12
